Goal: Check status: Check status

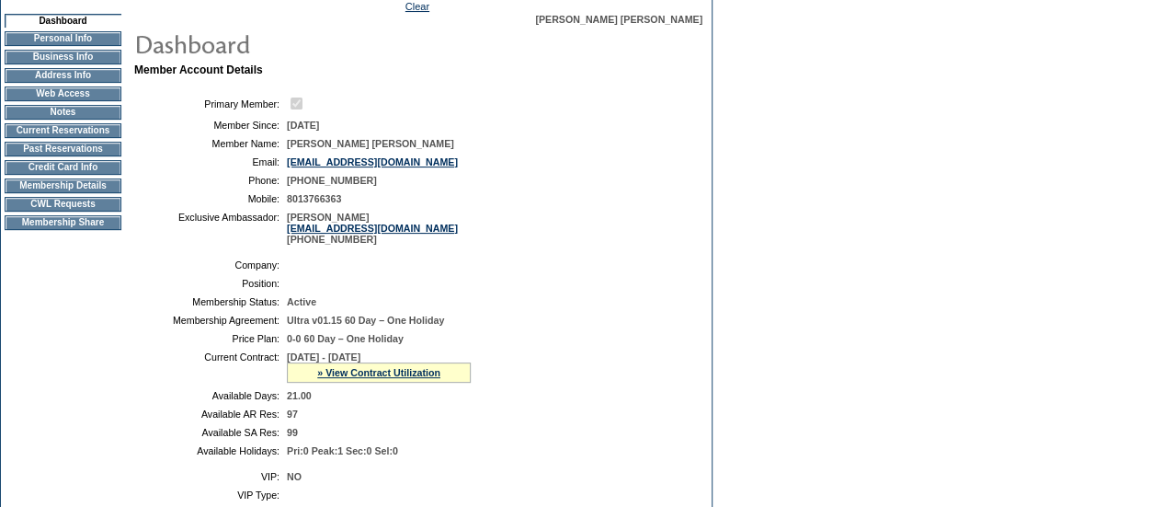
scroll to position [319, 0]
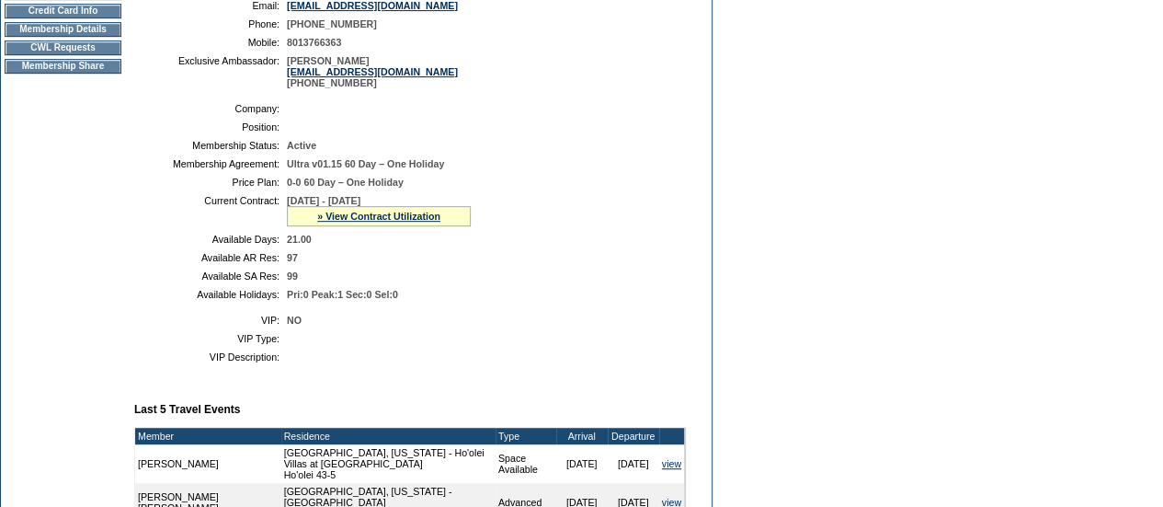
drag, startPoint x: 419, startPoint y: 213, endPoint x: 287, endPoint y: 207, distance: 132.5
click at [287, 207] on td "[DATE] - [DATE] » View Contract Utilization Current Contract Remaining Balance …" at bounding box center [483, 210] width 392 height 31
copy span "[DATE] - [DATE]"
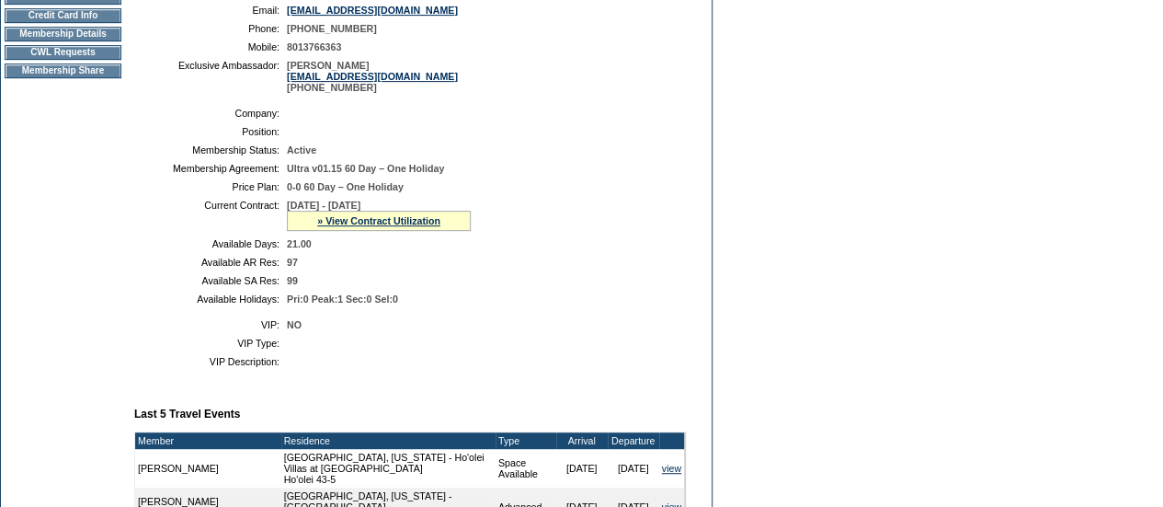
scroll to position [313, 0]
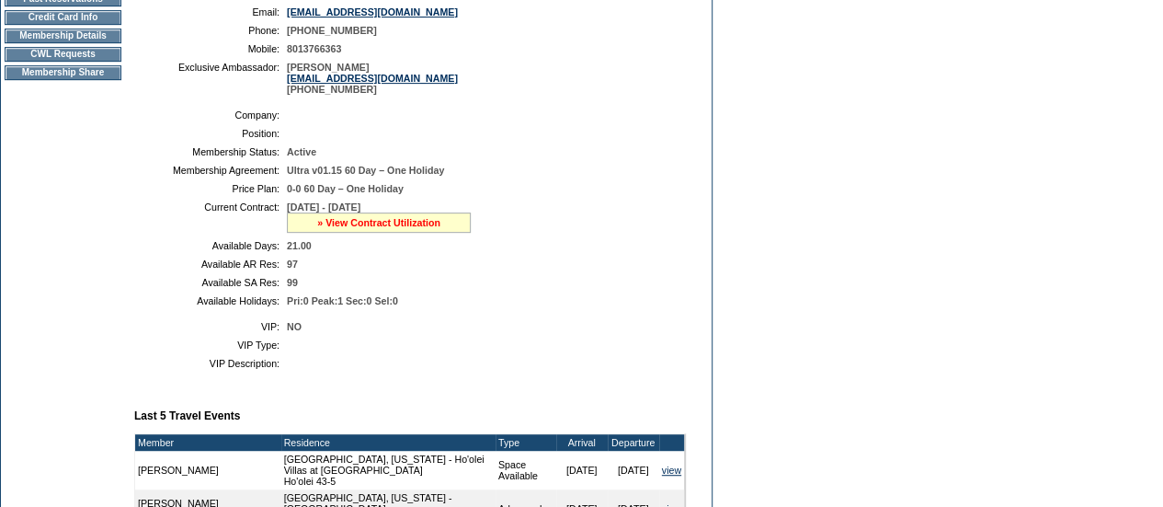
click at [392, 228] on link "» View Contract Utilization" at bounding box center [378, 222] width 123 height 11
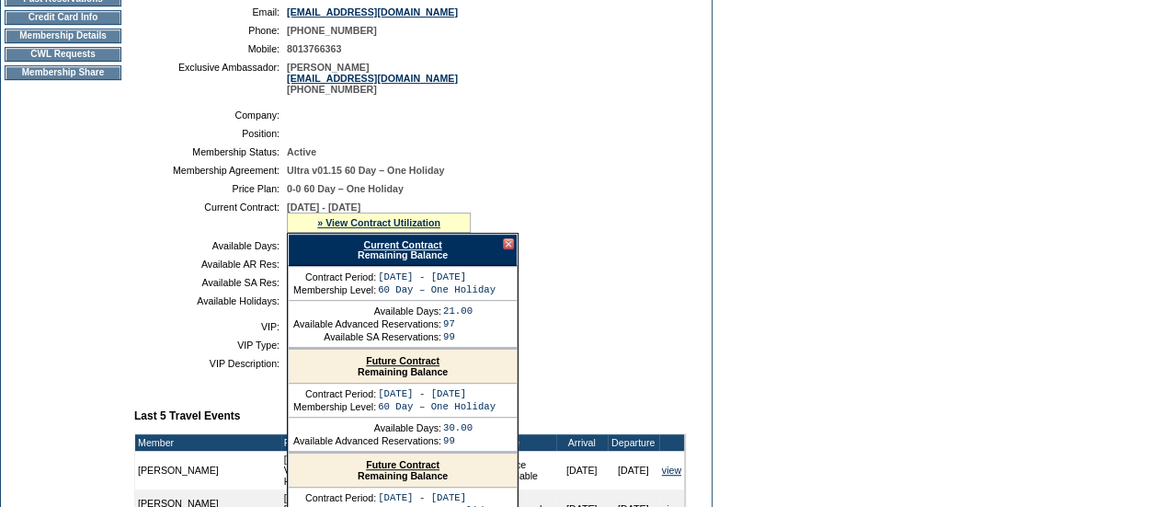
click at [415, 250] on link "Current Contract" at bounding box center [402, 244] width 78 height 11
drag, startPoint x: 491, startPoint y: 402, endPoint x: 379, endPoint y: 402, distance: 112.1
click at [379, 399] on td "[DATE] - [DATE]" at bounding box center [437, 393] width 118 height 11
copy td "[DATE] - [DATE]"
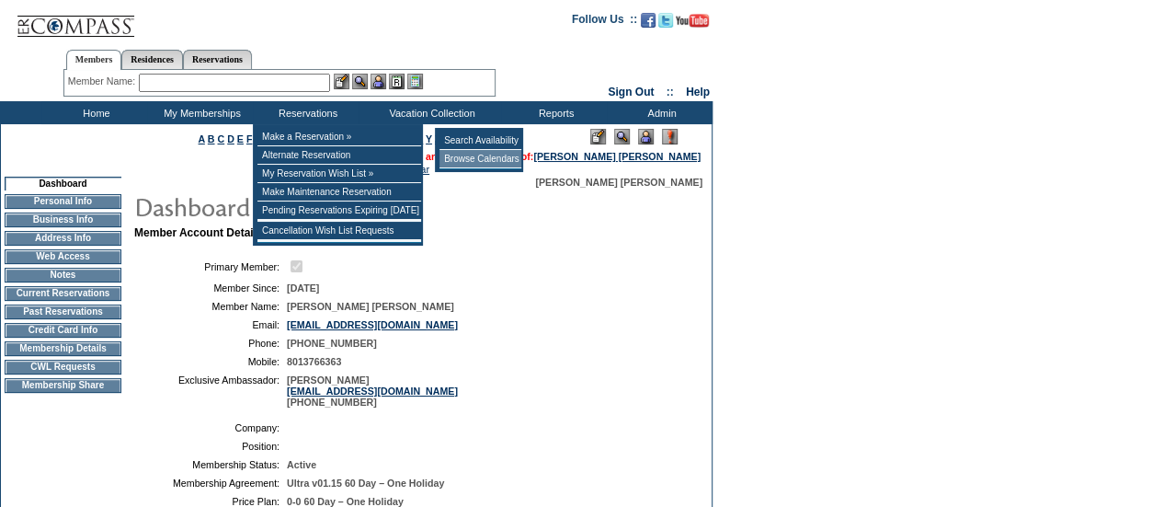
click at [448, 162] on td "Browse Calendars" at bounding box center [480, 159] width 82 height 18
